Goal: Information Seeking & Learning: Learn about a topic

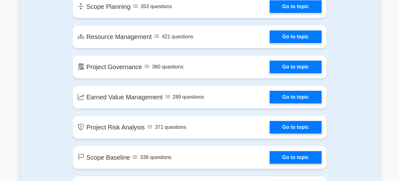
scroll to position [843, 0]
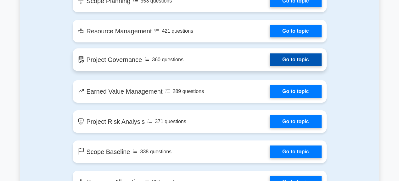
click at [304, 62] on link "Go to topic" at bounding box center [295, 59] width 52 height 13
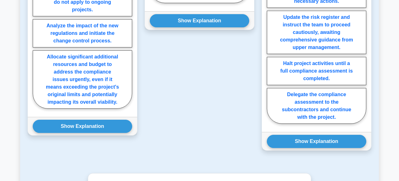
scroll to position [804, 0]
